Goal: Task Accomplishment & Management: Manage account settings

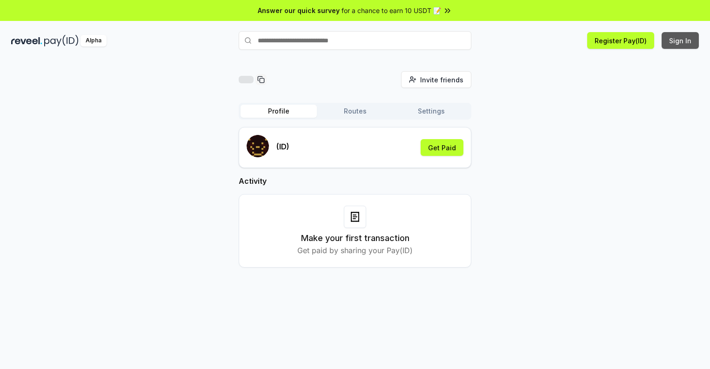
click at [680, 40] on button "Sign In" at bounding box center [679, 40] width 37 height 17
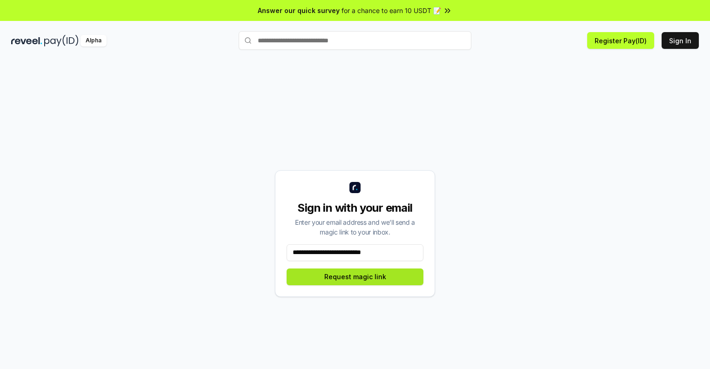
type input "**********"
click at [355, 276] on button "Request magic link" at bounding box center [354, 276] width 137 height 17
